Goal: Find specific page/section: Find specific page/section

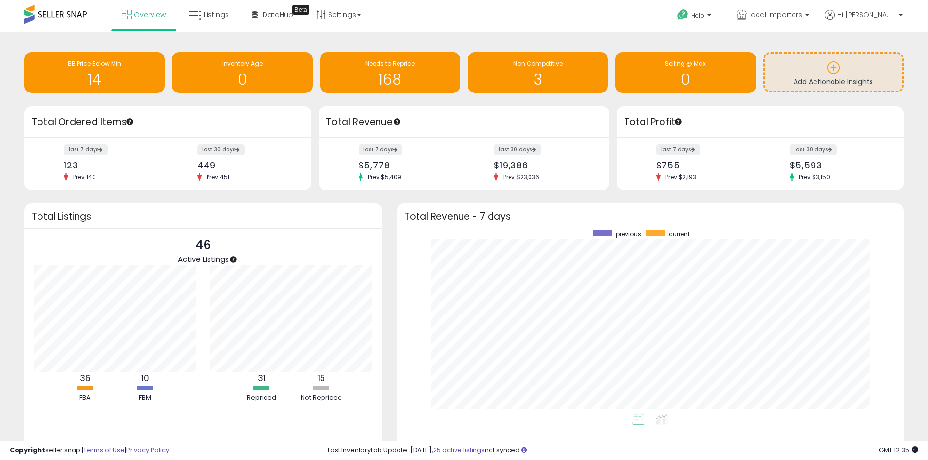
click at [195, 34] on div "Retrieving insights data.. BB Price Below Min 14 Inventory Age 0 Needs to Repri…" at bounding box center [464, 265] width 928 height 466
click at [218, 21] on link "Listings" at bounding box center [208, 14] width 55 height 29
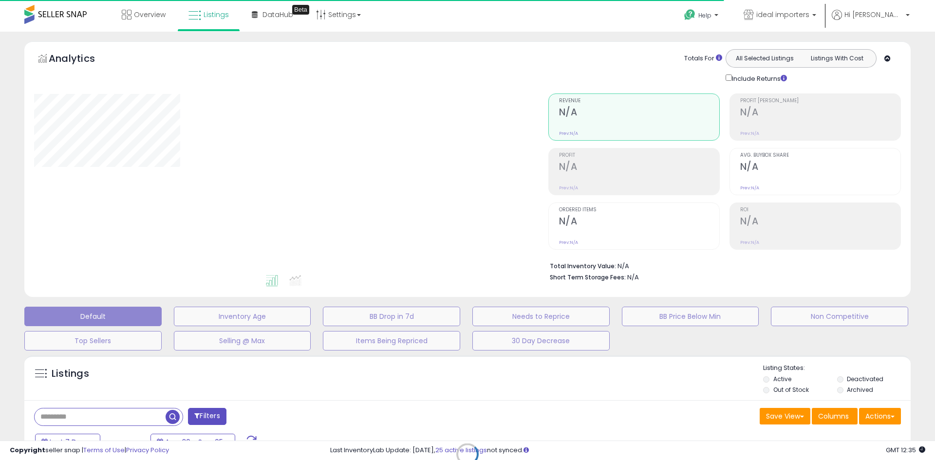
click at [60, 414] on div "Retrieving listings data.." at bounding box center [467, 462] width 901 height 222
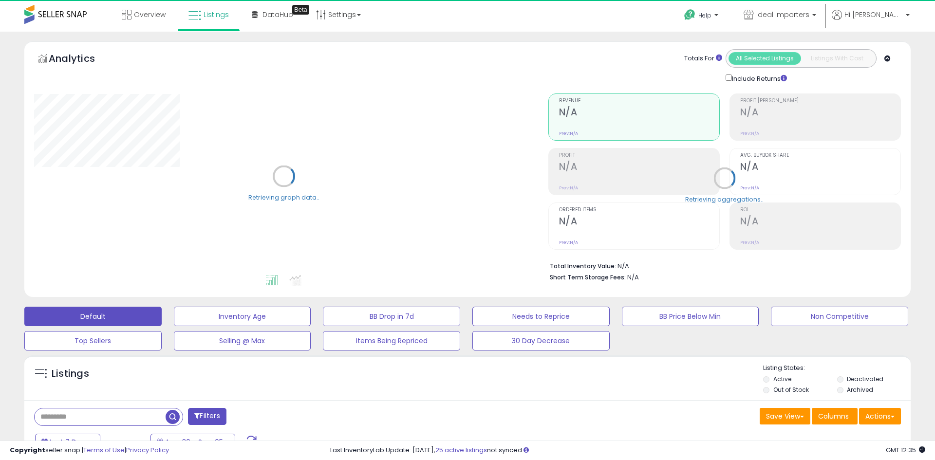
click at [90, 409] on input "text" at bounding box center [100, 417] width 131 height 17
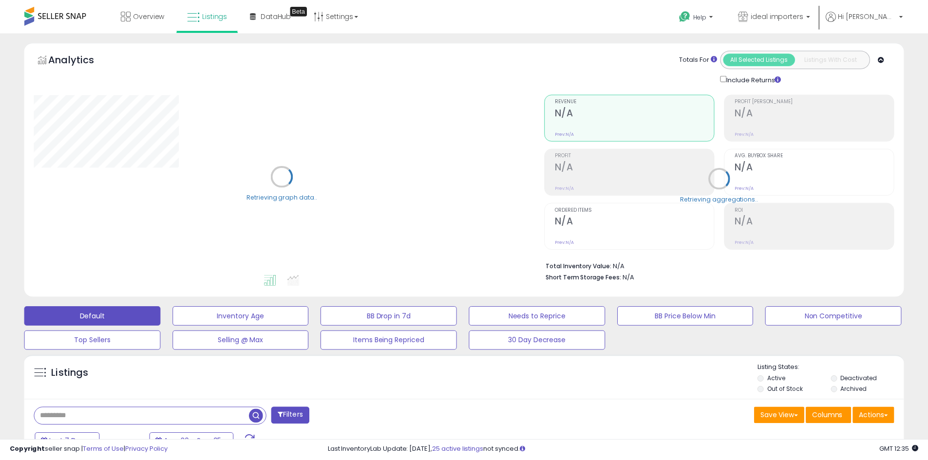
scroll to position [244, 0]
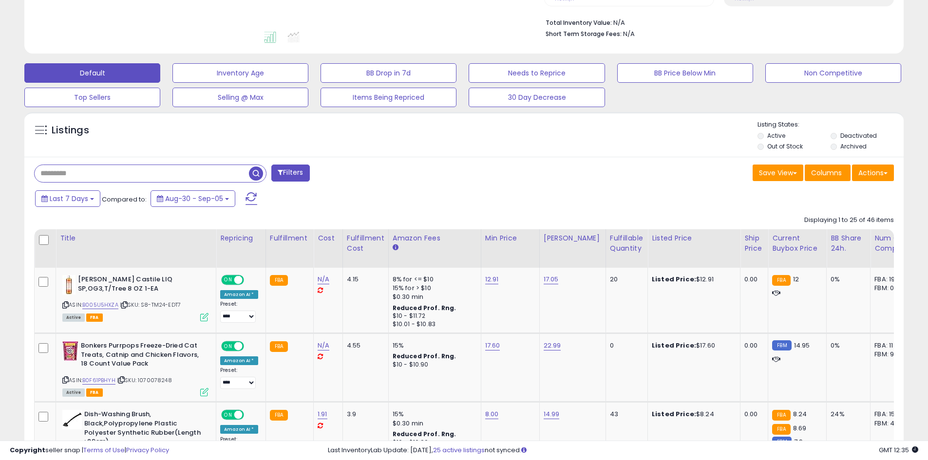
paste input "**********"
type input "**********"
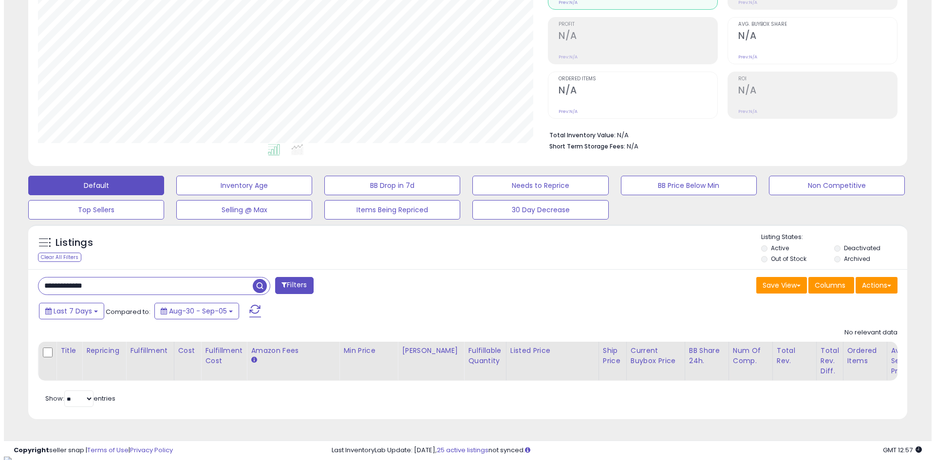
scroll to position [134, 0]
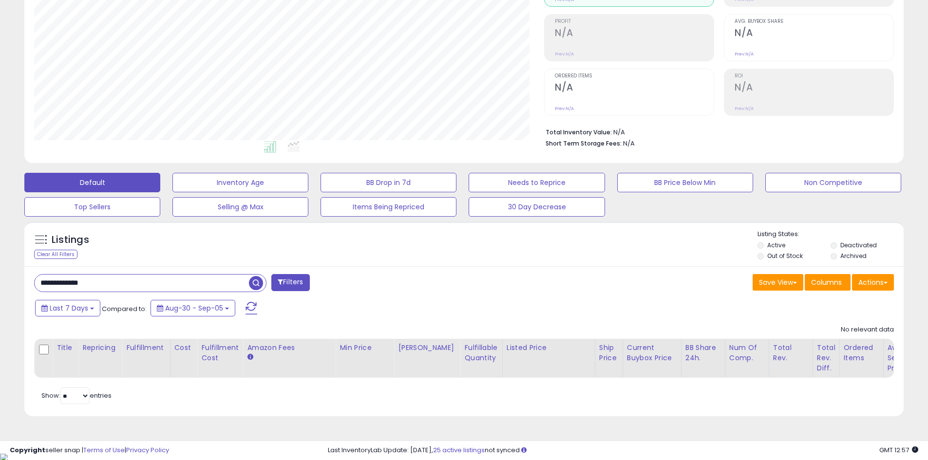
click at [300, 281] on button "Filters" at bounding box center [290, 282] width 38 height 17
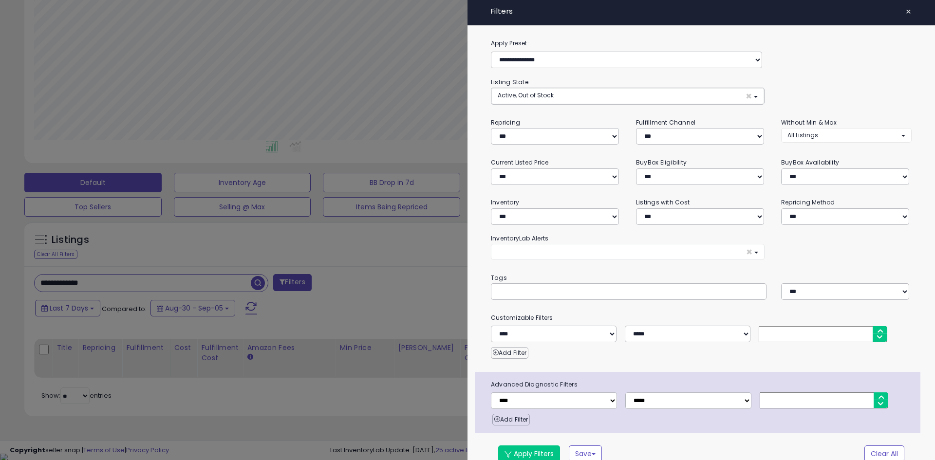
scroll to position [486932, 486617]
click at [253, 276] on div at bounding box center [467, 230] width 935 height 460
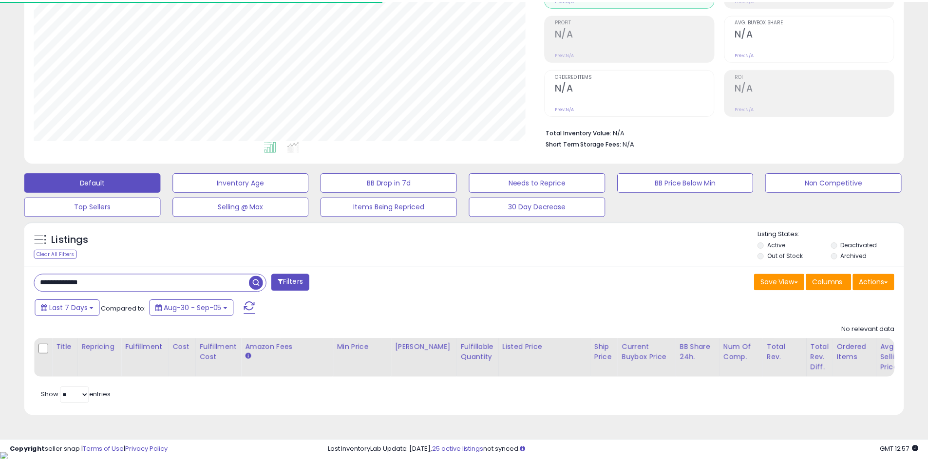
scroll to position [200, 510]
click at [254, 280] on span "button" at bounding box center [256, 283] width 14 height 14
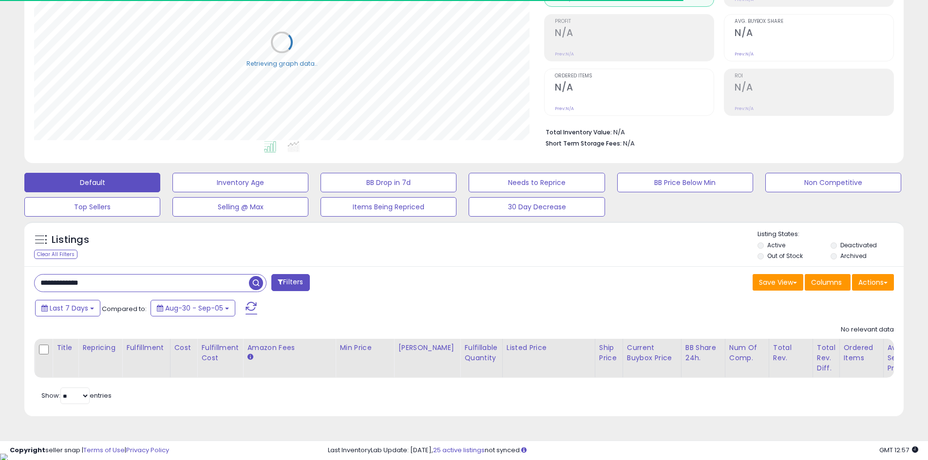
click at [254, 280] on span "button" at bounding box center [256, 283] width 14 height 14
